Goal: Check status: Check status

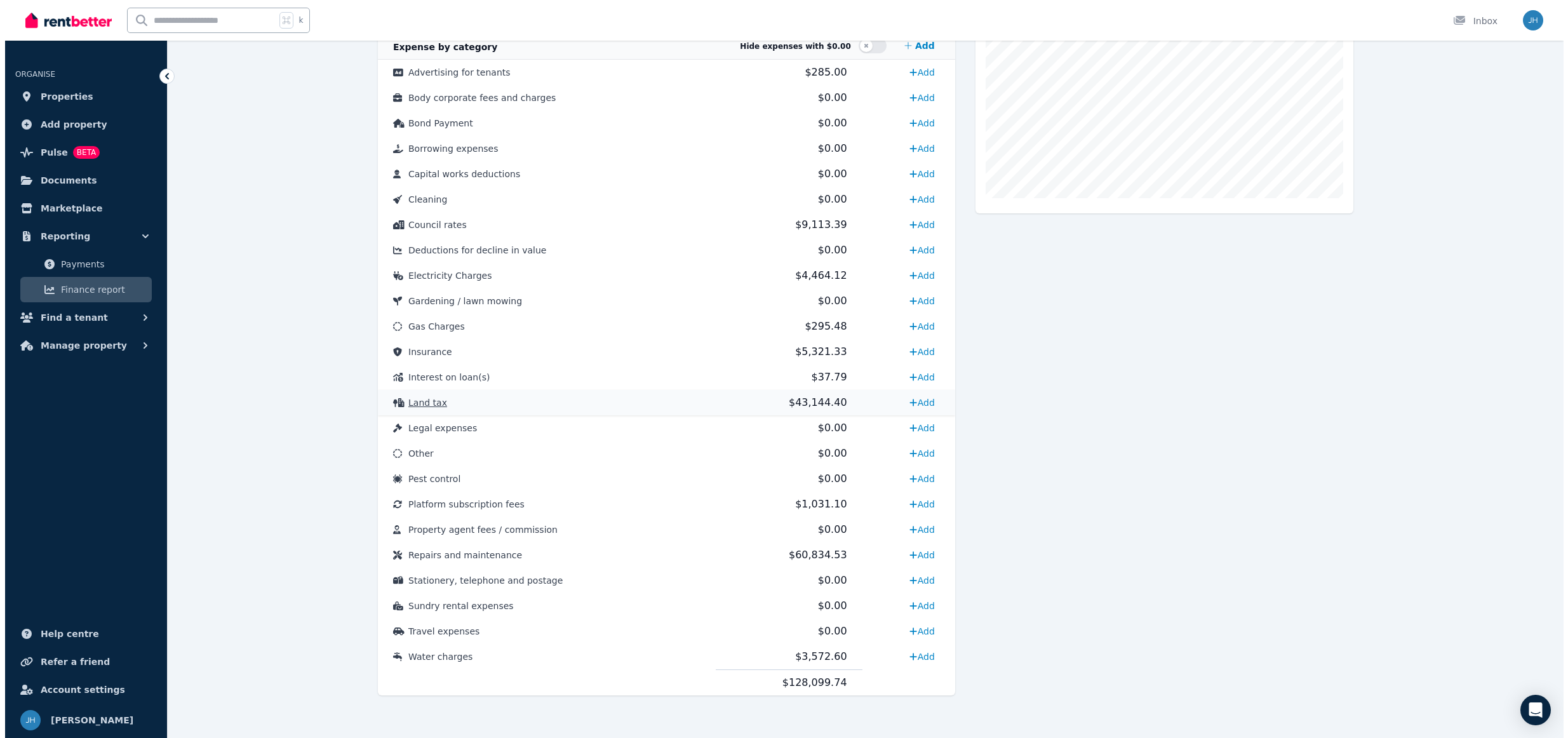
scroll to position [399, 0]
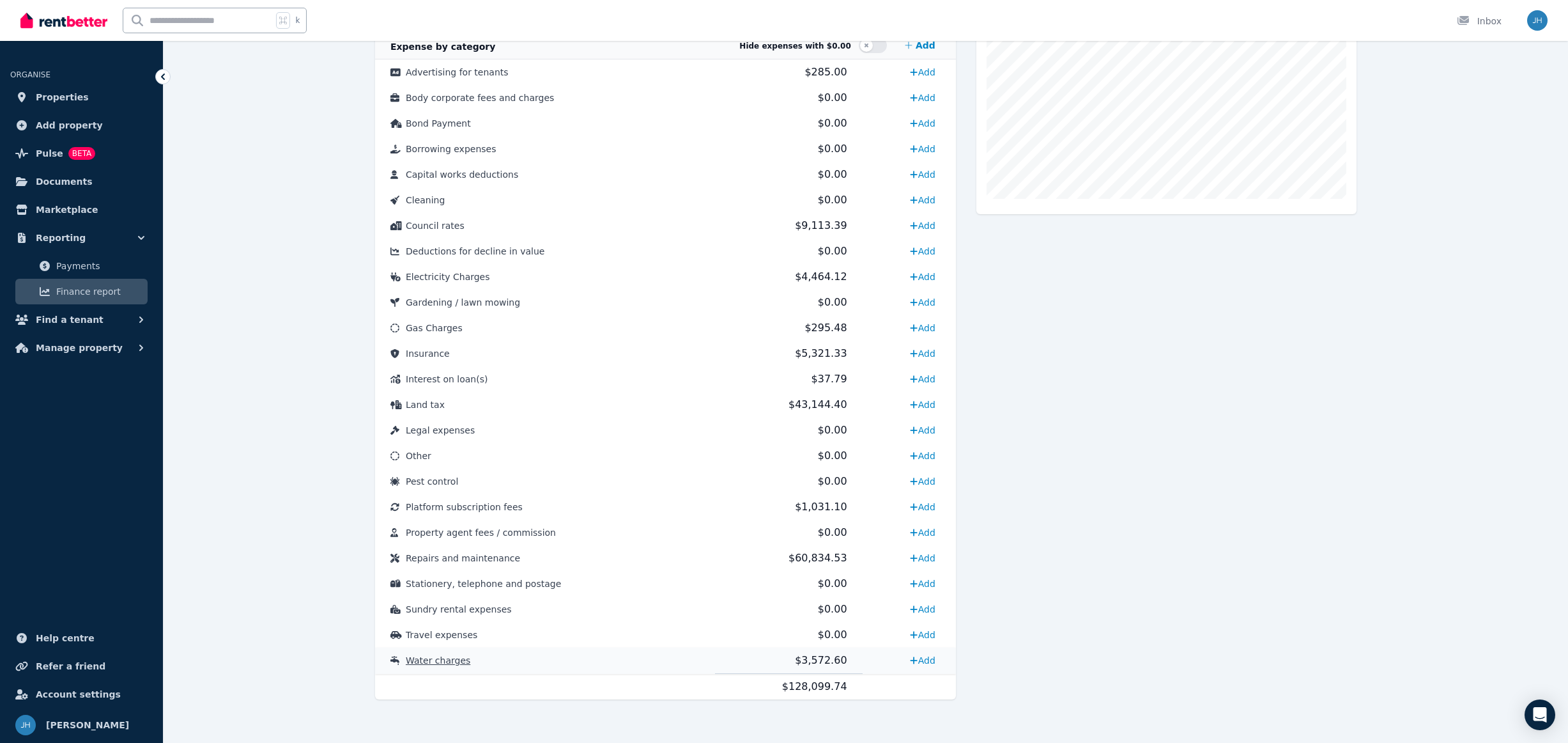
click at [802, 662] on span "$3,572.60" at bounding box center [821, 659] width 52 height 13
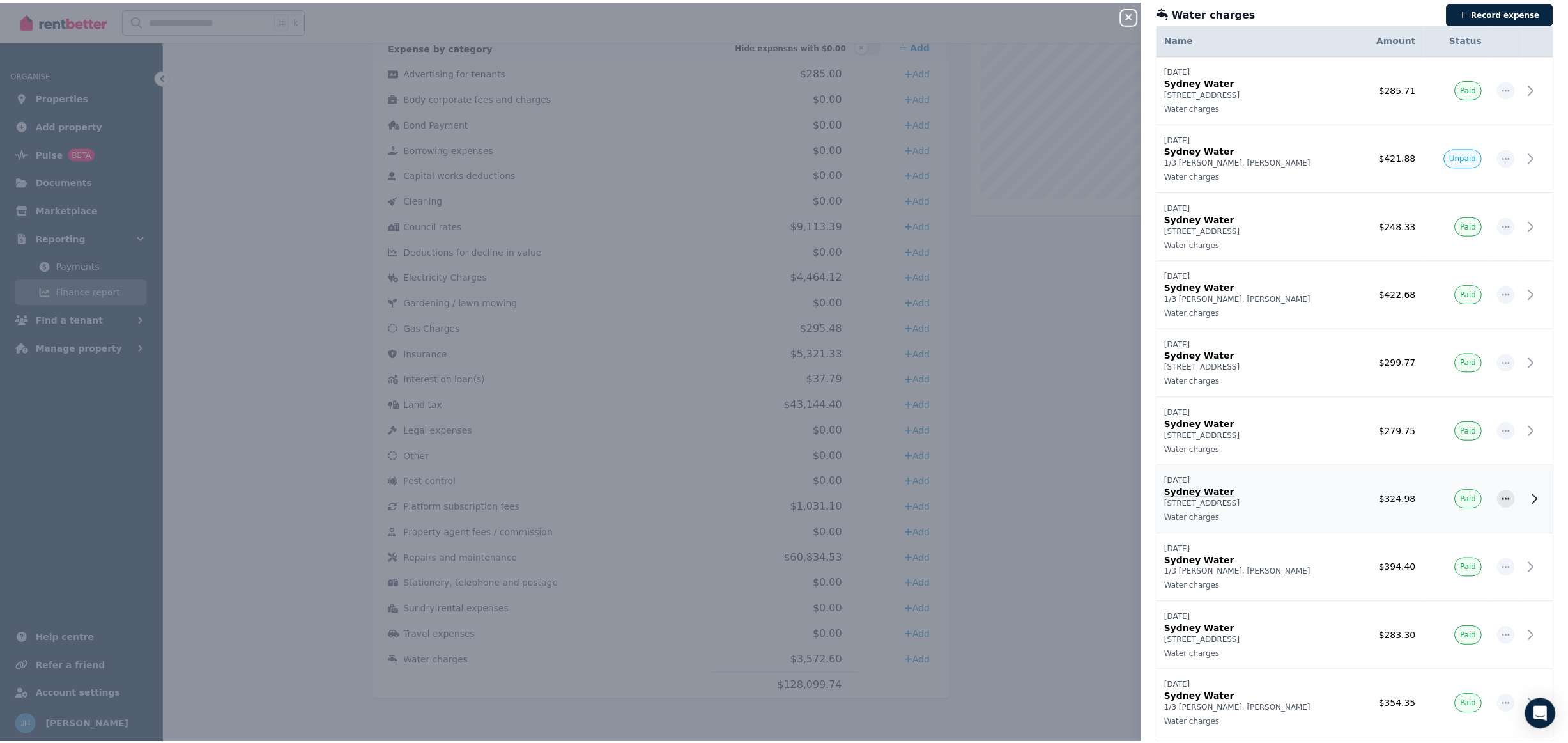
scroll to position [115, 0]
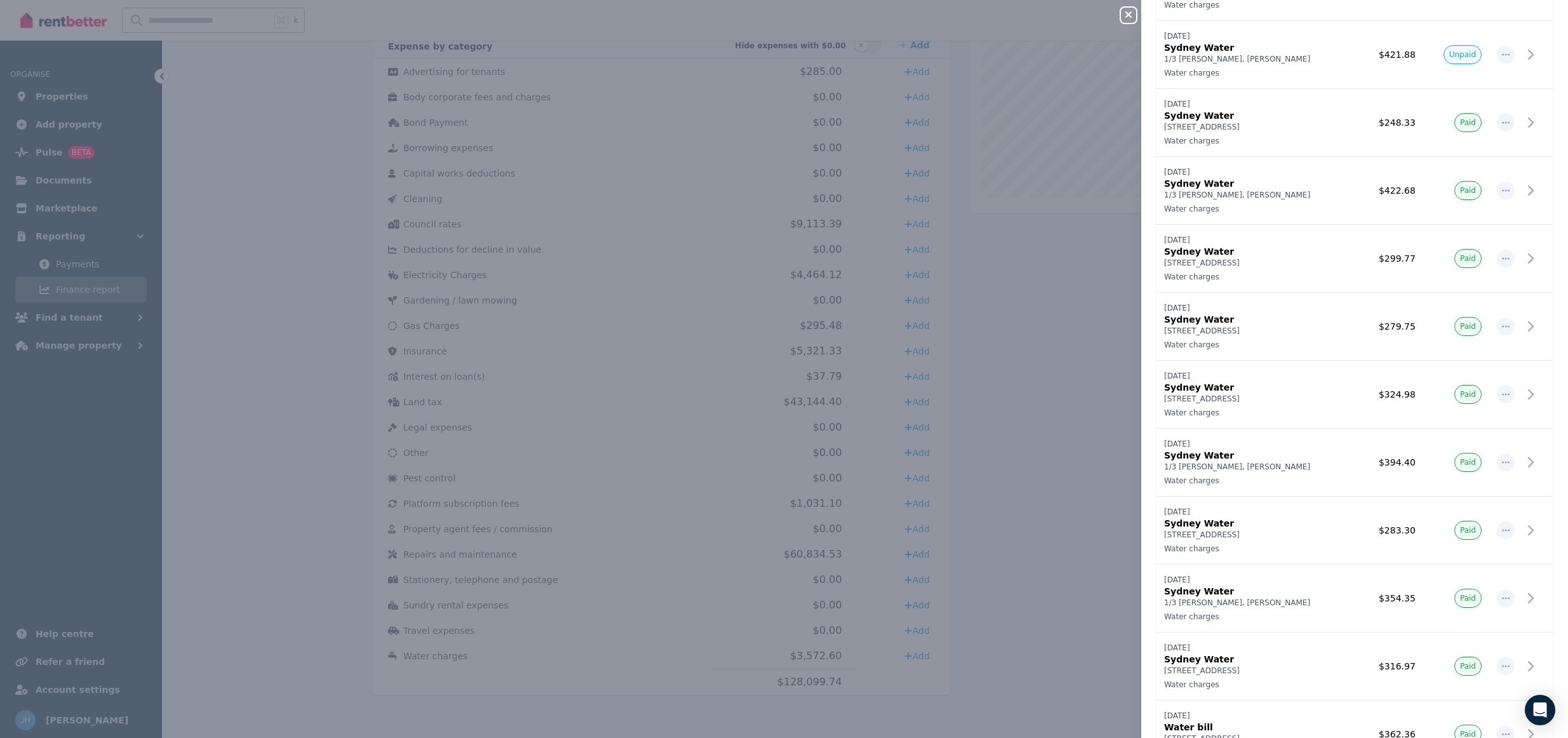
click at [1123, 14] on icon "button" at bounding box center [1128, 14] width 15 height 10
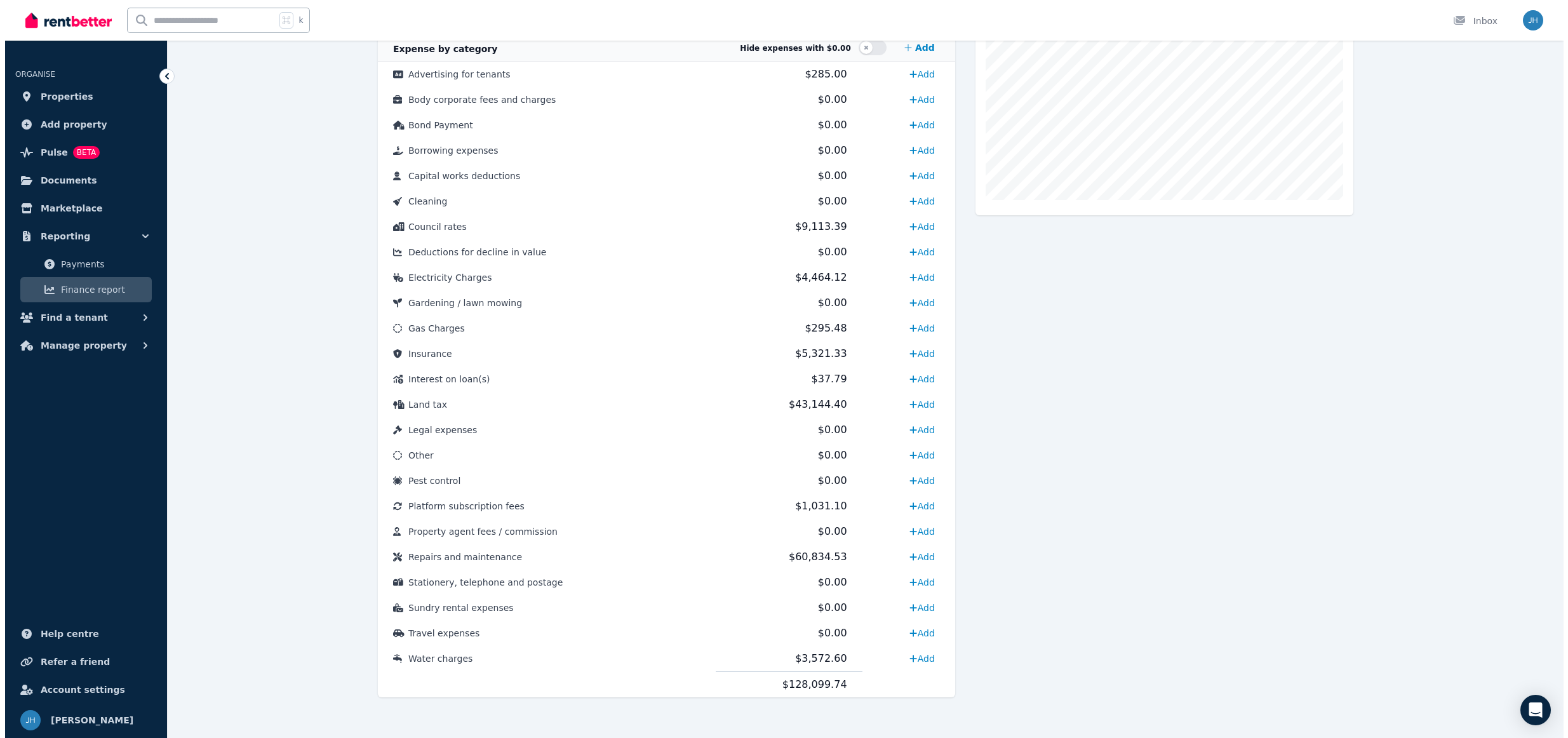
scroll to position [399, 0]
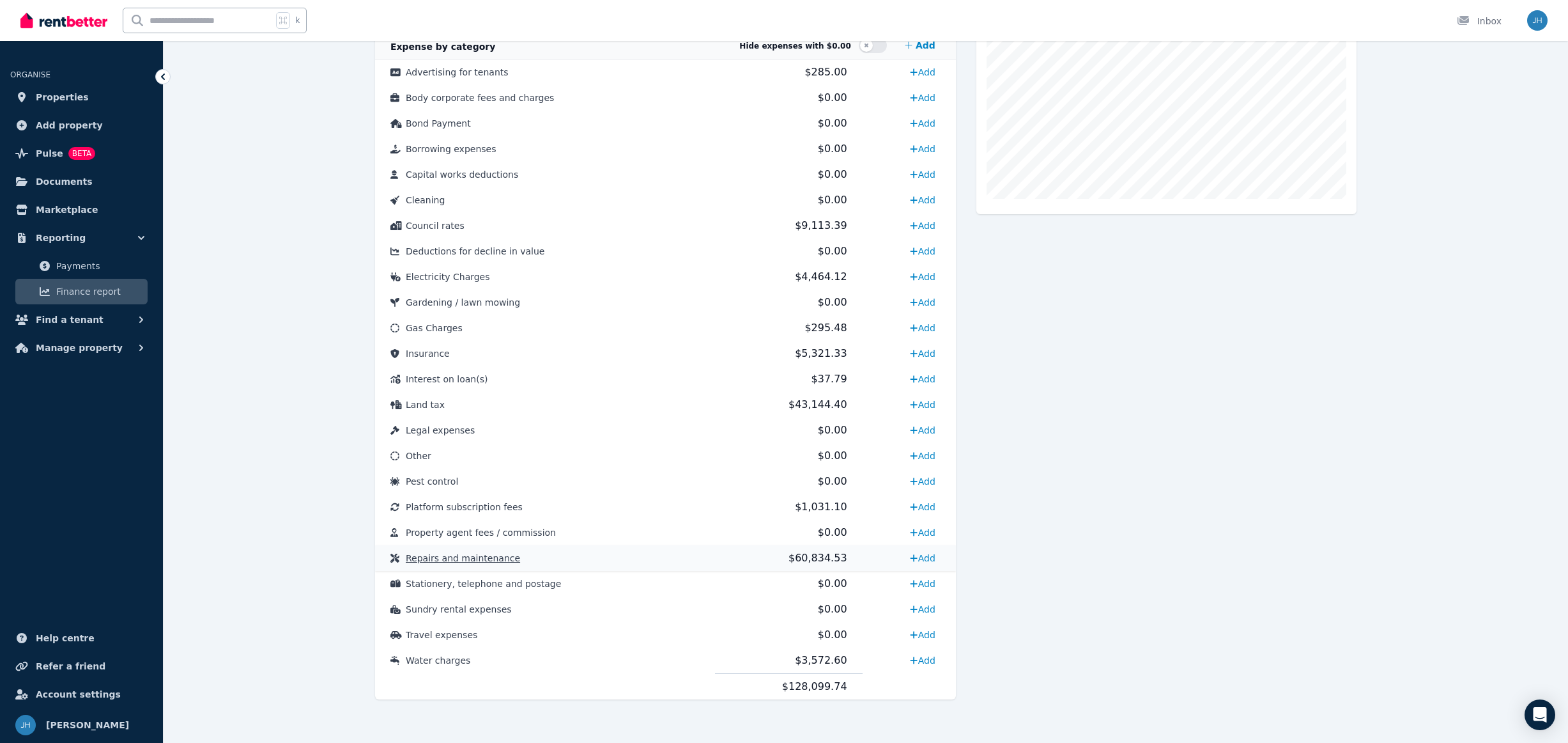
click at [464, 559] on span "Repairs and maintenance" at bounding box center [463, 558] width 115 height 10
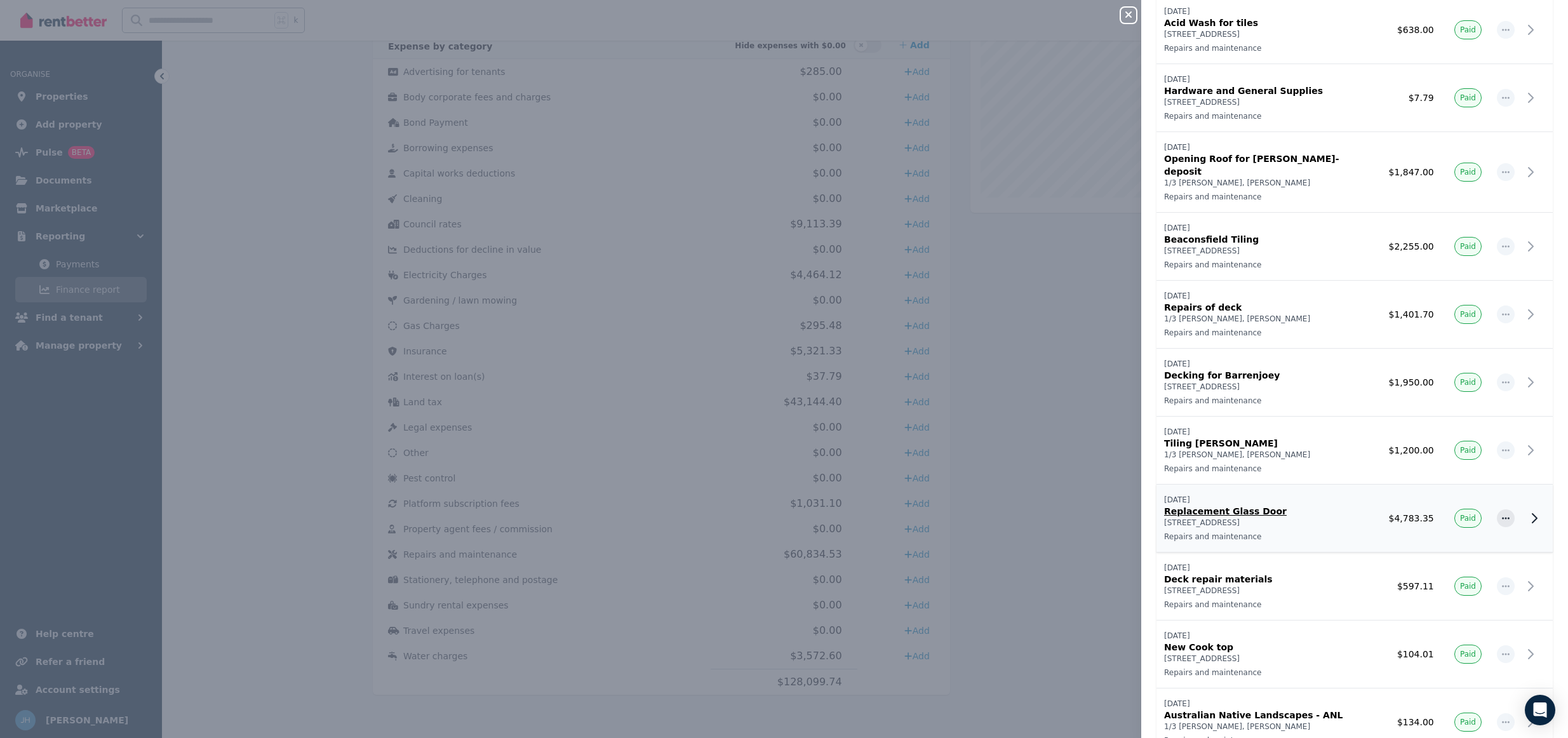
scroll to position [831, 0]
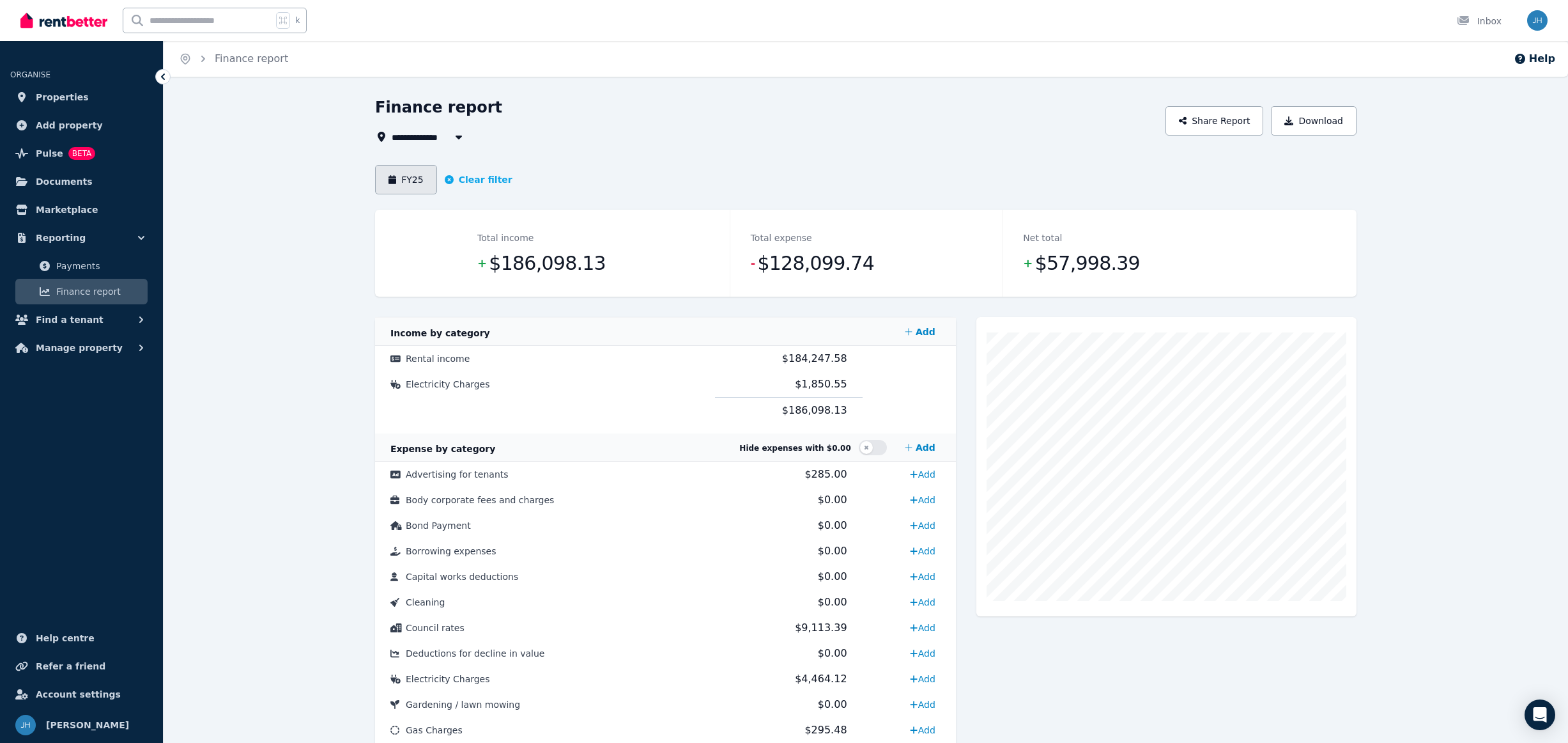
click at [412, 176] on button "FY25" at bounding box center [406, 179] width 62 height 29
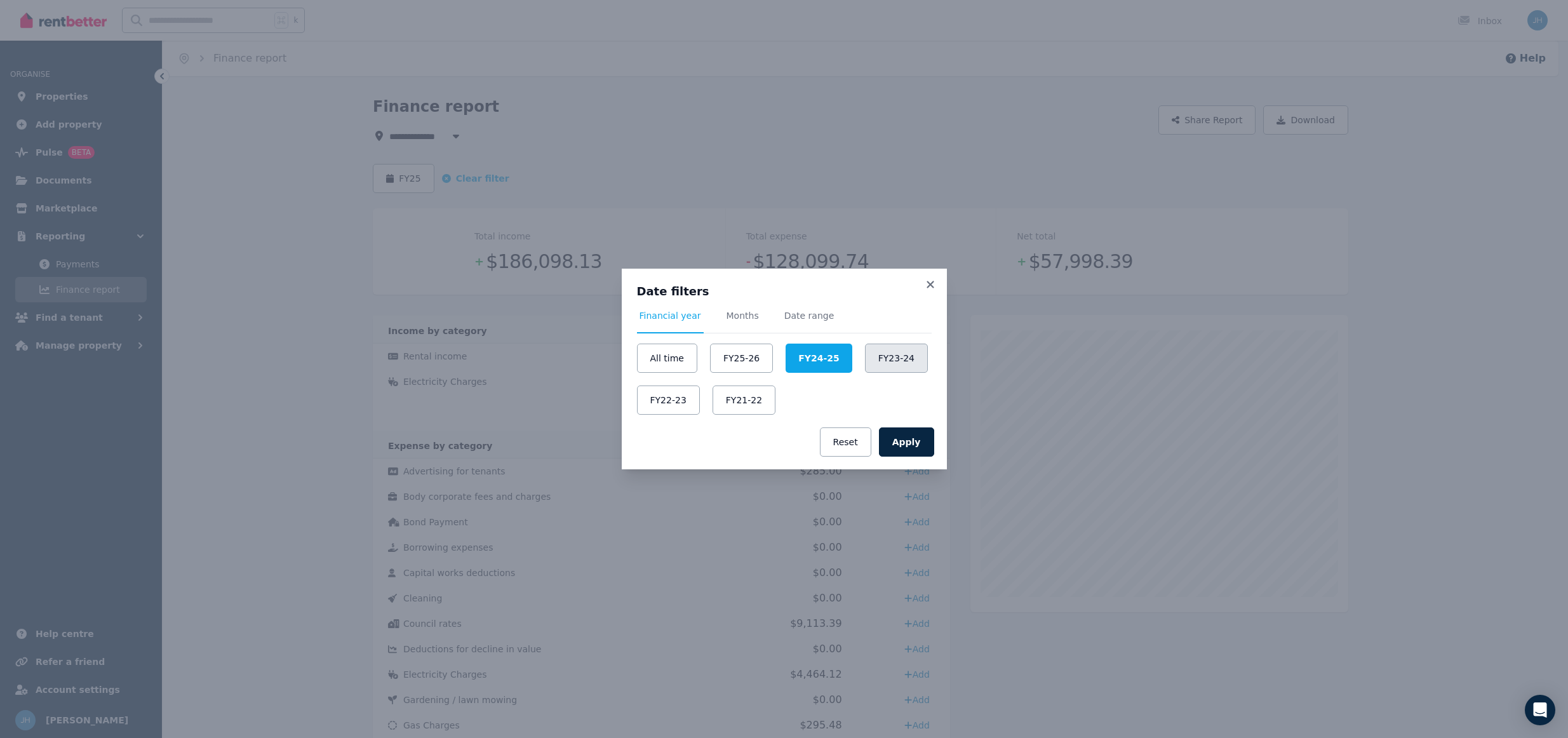
click at [905, 354] on button "FY23-24" at bounding box center [896, 357] width 63 height 29
click at [901, 444] on button "Apply" at bounding box center [906, 441] width 55 height 29
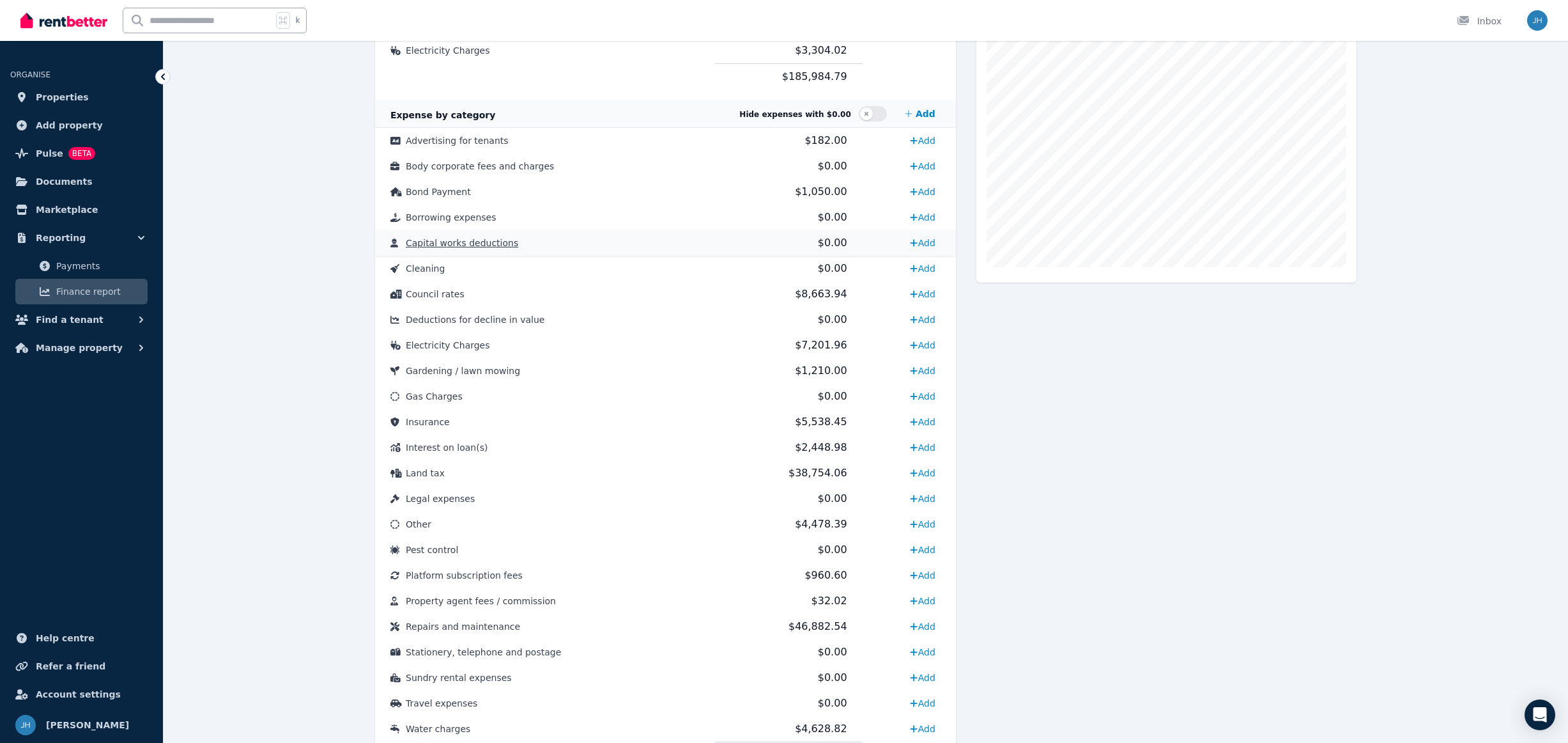
scroll to position [402, 0]
